Goal: Obtain resource: Obtain resource

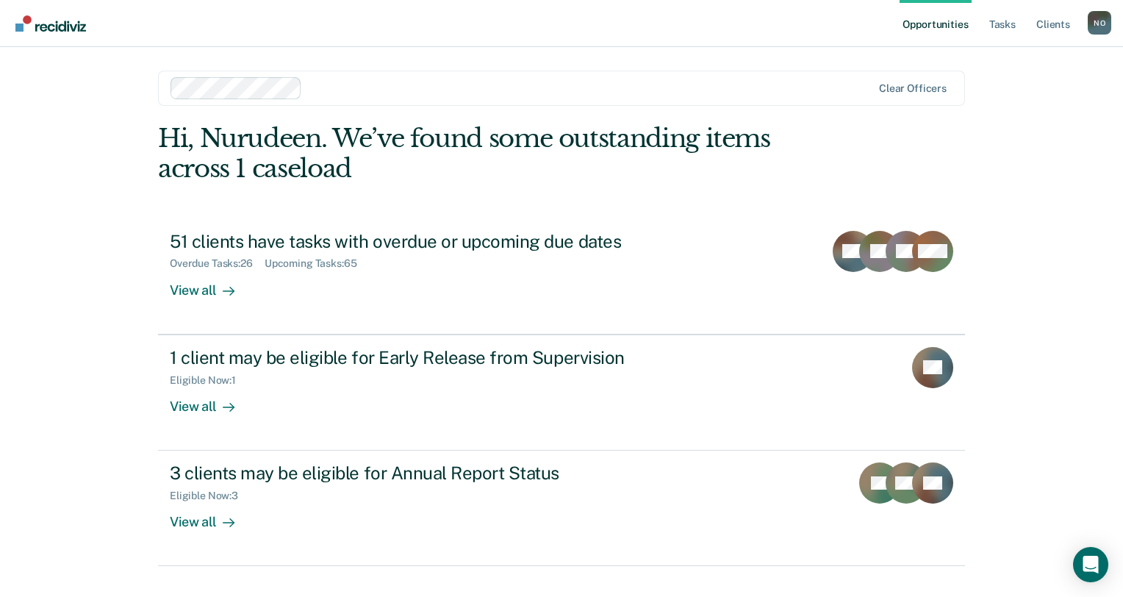
click at [1066, 135] on div "Opportunities Tasks Client s [PERSON_NAME] N O Profile How it works Log Out Cle…" at bounding box center [561, 298] width 1123 height 597
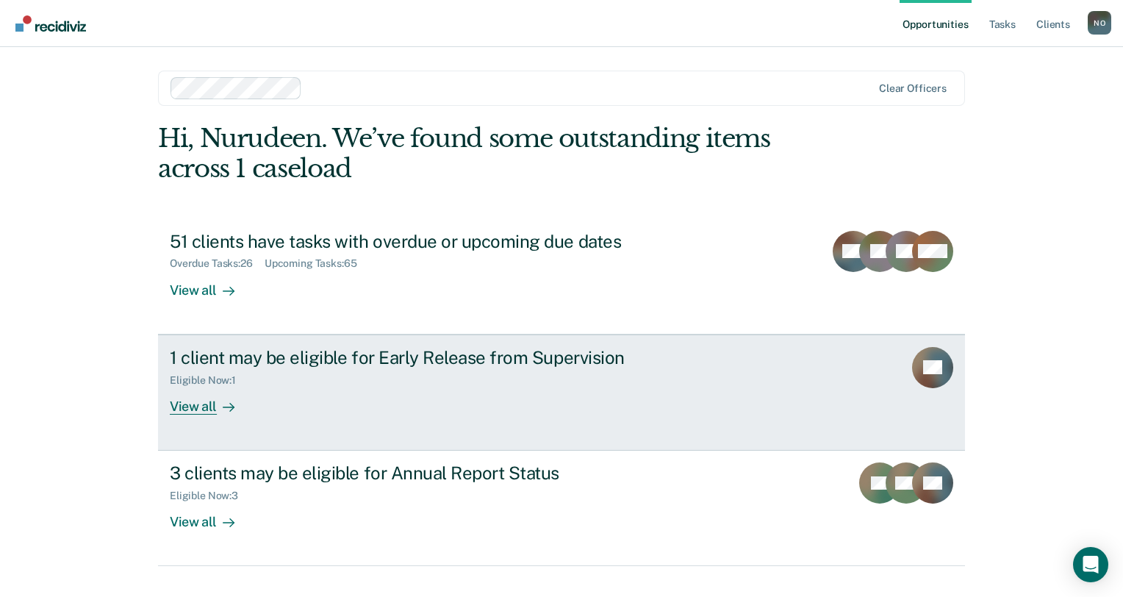
click at [227, 362] on div "1 client may be eligible for Early Release from Supervision" at bounding box center [428, 357] width 516 height 21
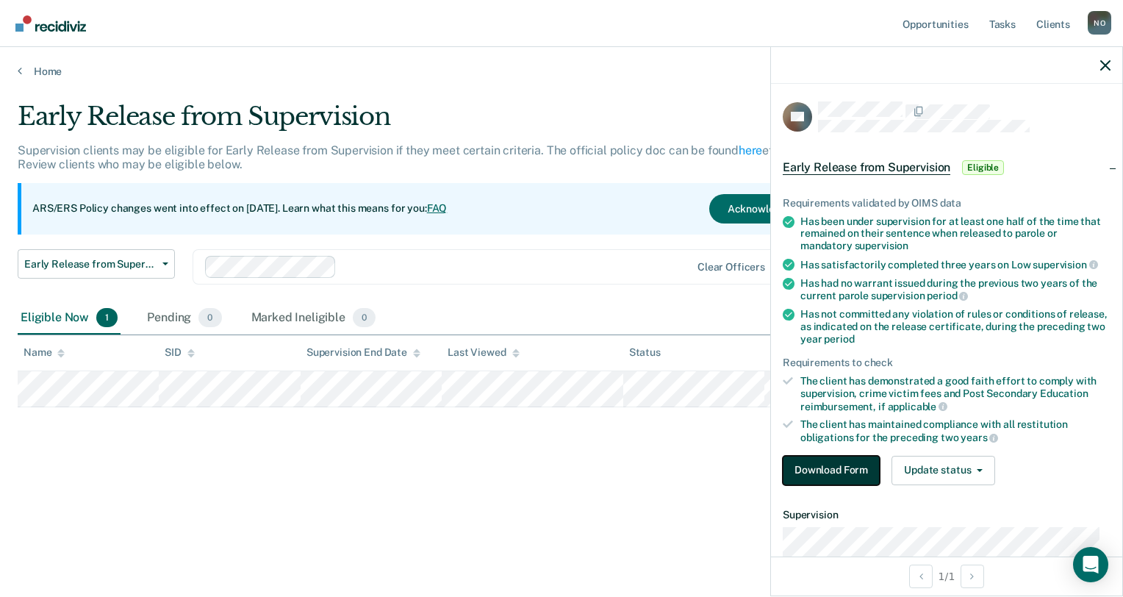
click at [844, 465] on button "Download Form" at bounding box center [831, 470] width 97 height 29
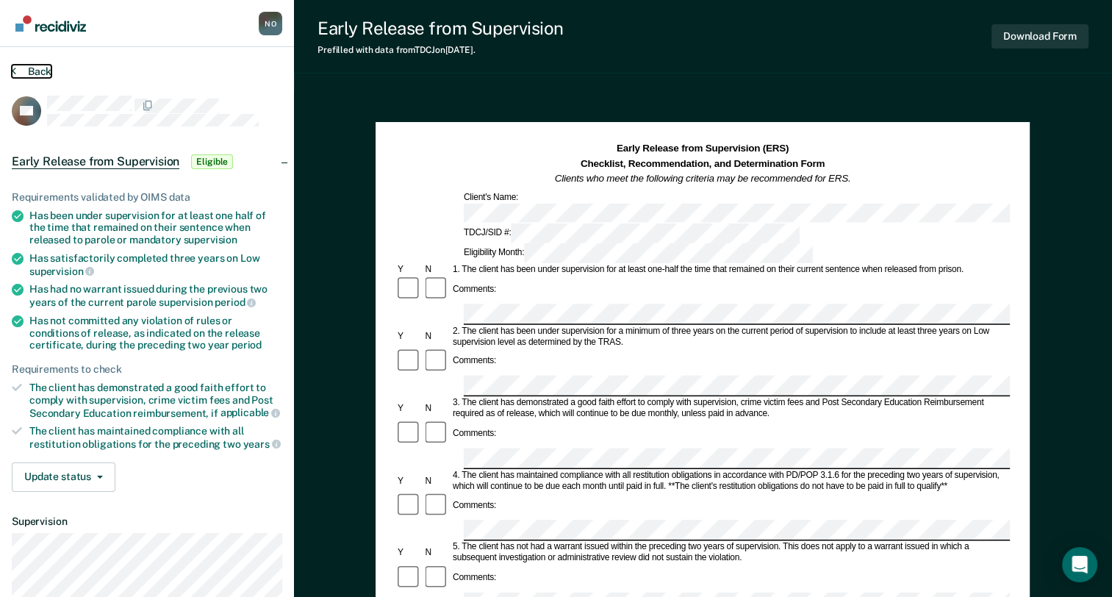
click at [17, 76] on button "Back" at bounding box center [32, 71] width 40 height 13
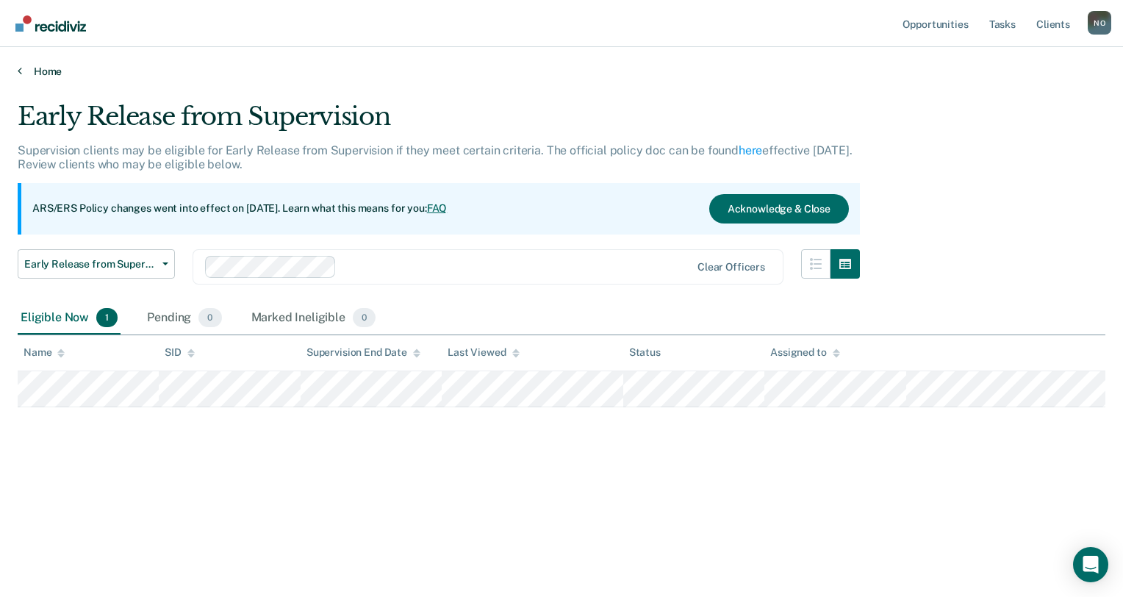
click at [21, 68] on icon at bounding box center [20, 71] width 4 height 12
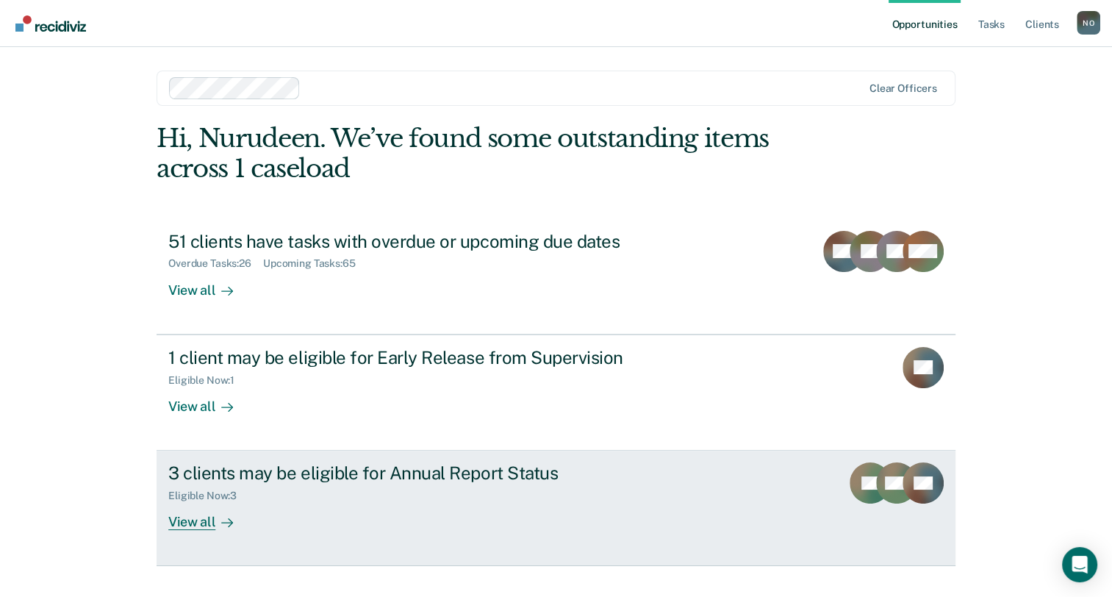
click at [329, 479] on div "3 clients may be eligible for Annual Report Status" at bounding box center [426, 472] width 516 height 21
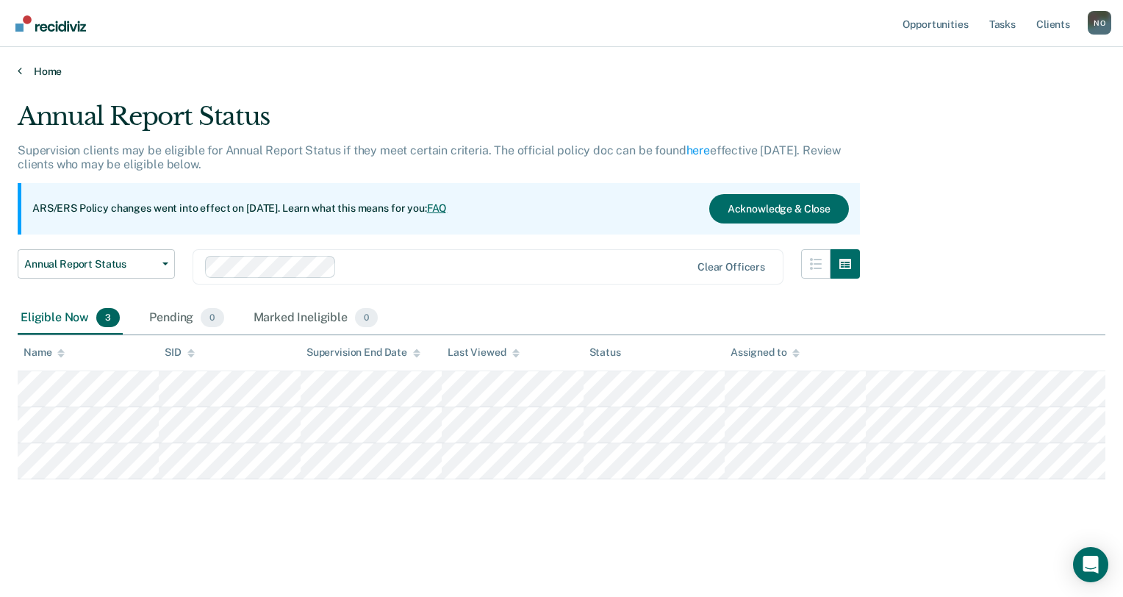
click at [18, 71] on icon at bounding box center [20, 71] width 4 height 12
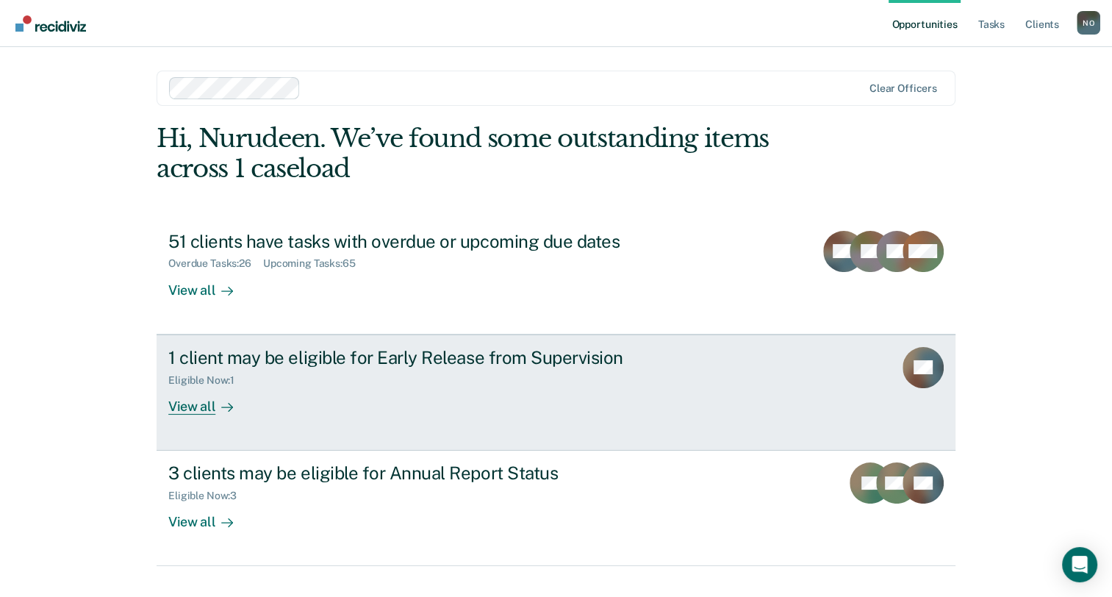
scroll to position [27, 0]
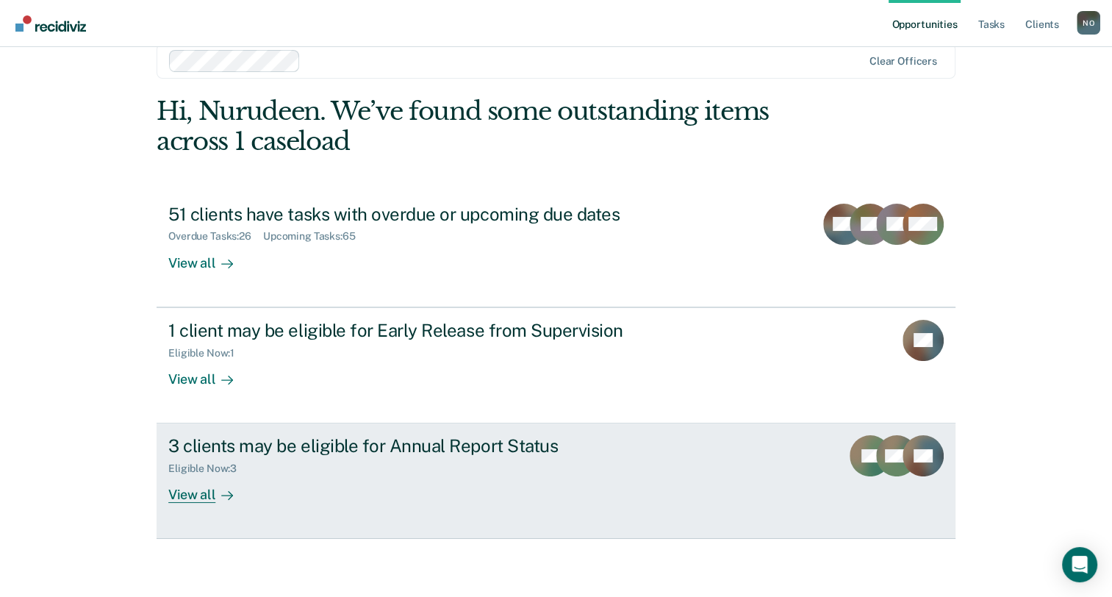
click at [420, 442] on div "3 clients may be eligible for Annual Report Status" at bounding box center [426, 445] width 516 height 21
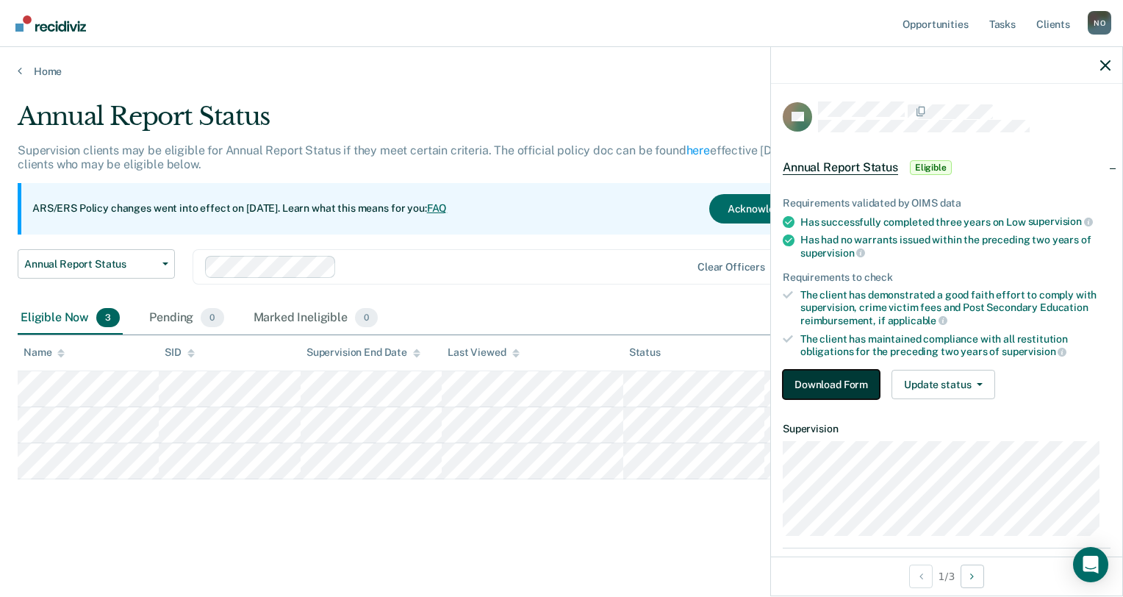
click at [824, 372] on button "Download Form" at bounding box center [831, 384] width 97 height 29
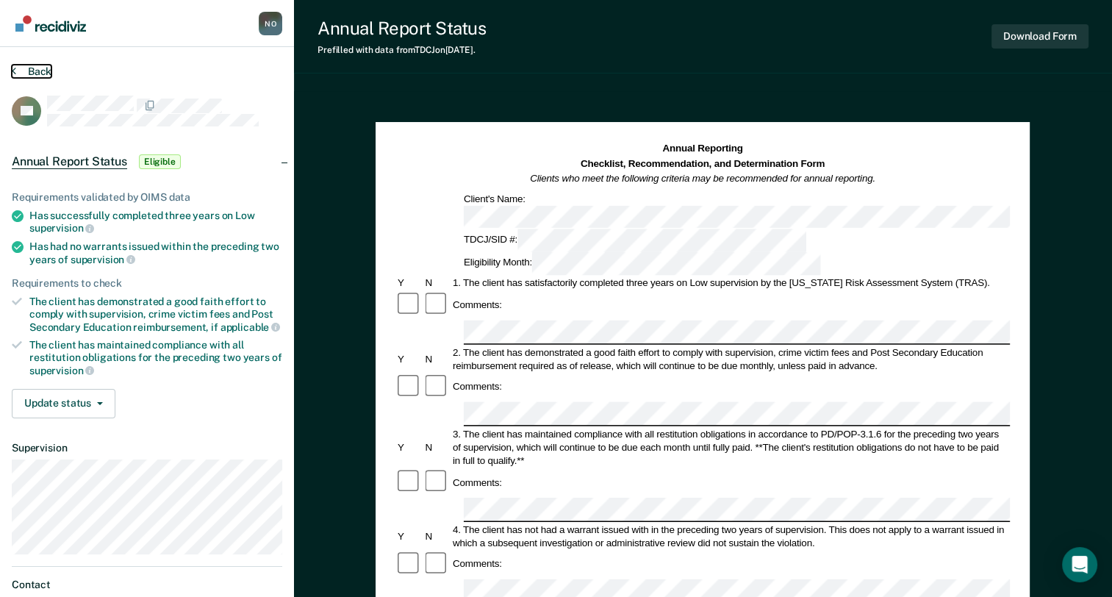
click at [12, 72] on icon at bounding box center [14, 71] width 4 height 12
click at [15, 71] on button "Back" at bounding box center [32, 71] width 40 height 13
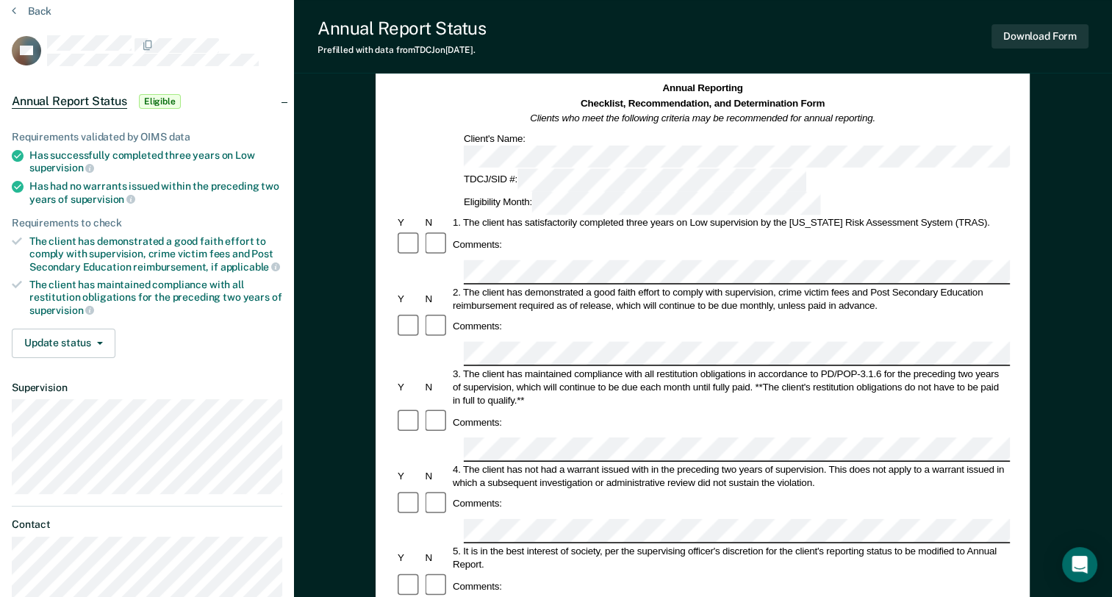
scroll to position [57, 0]
